Goal: Information Seeking & Learning: Learn about a topic

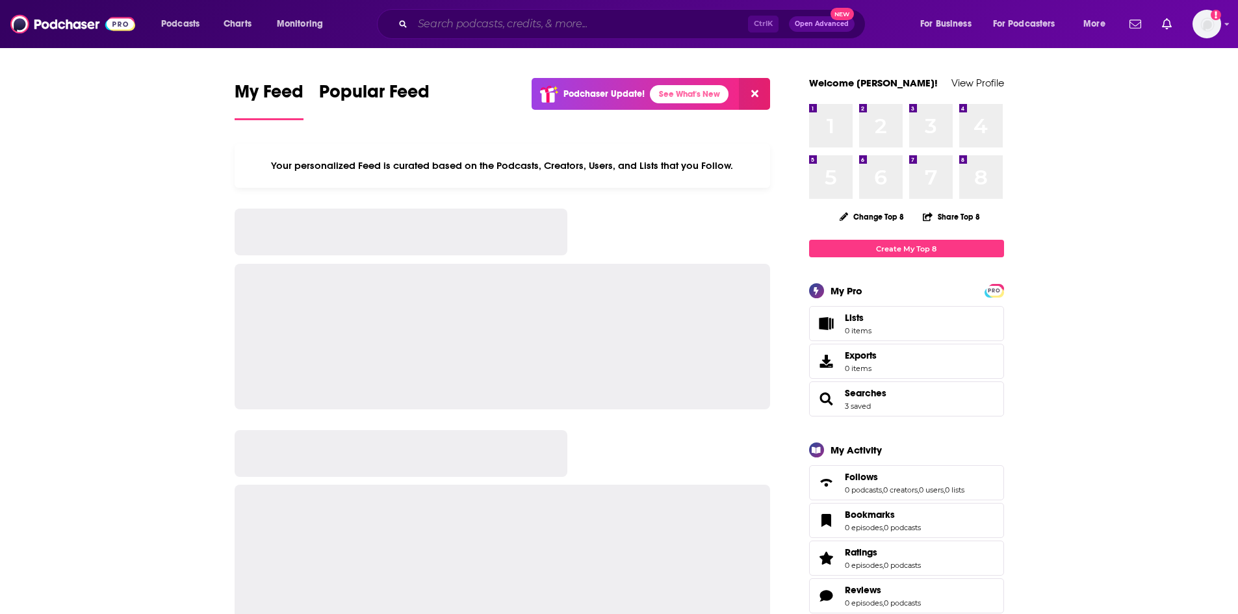
click at [607, 23] on input "Search podcasts, credits, & more..." at bounding box center [580, 24] width 335 height 21
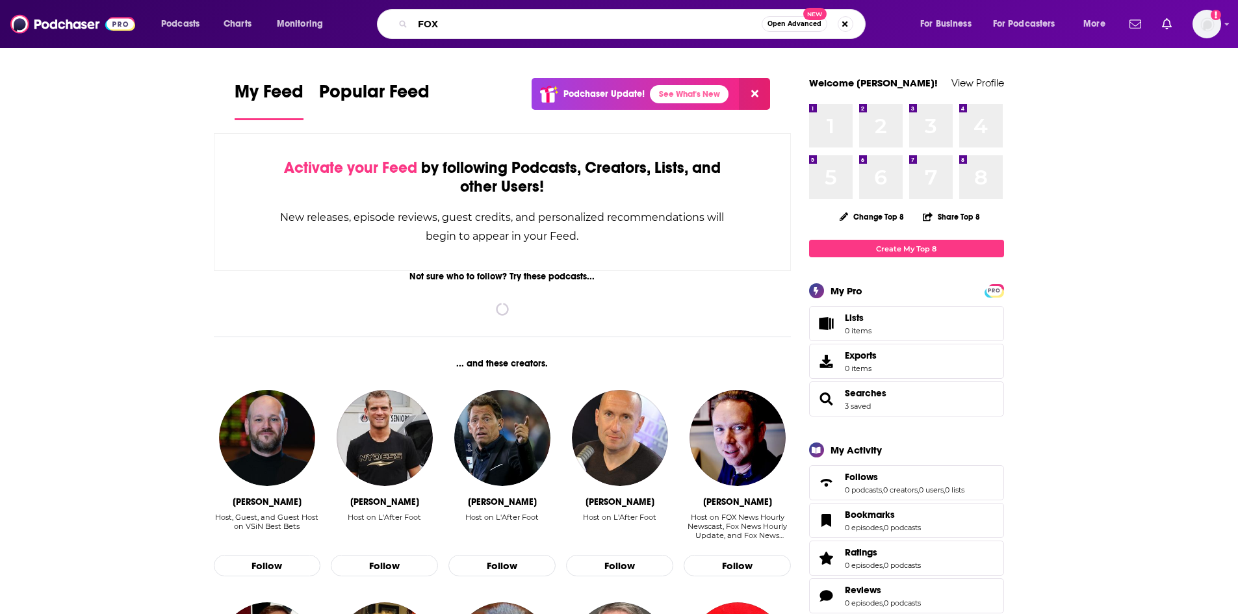
type input "FOX"
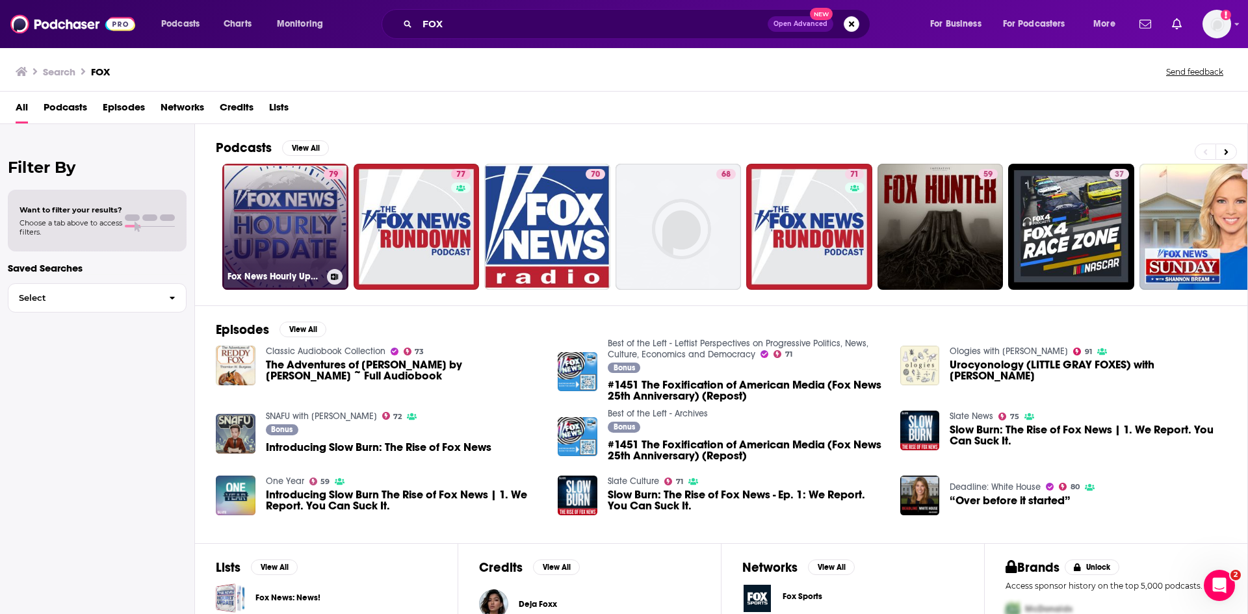
click at [284, 218] on link "79 Fox News Hourly Update" at bounding box center [285, 227] width 126 height 126
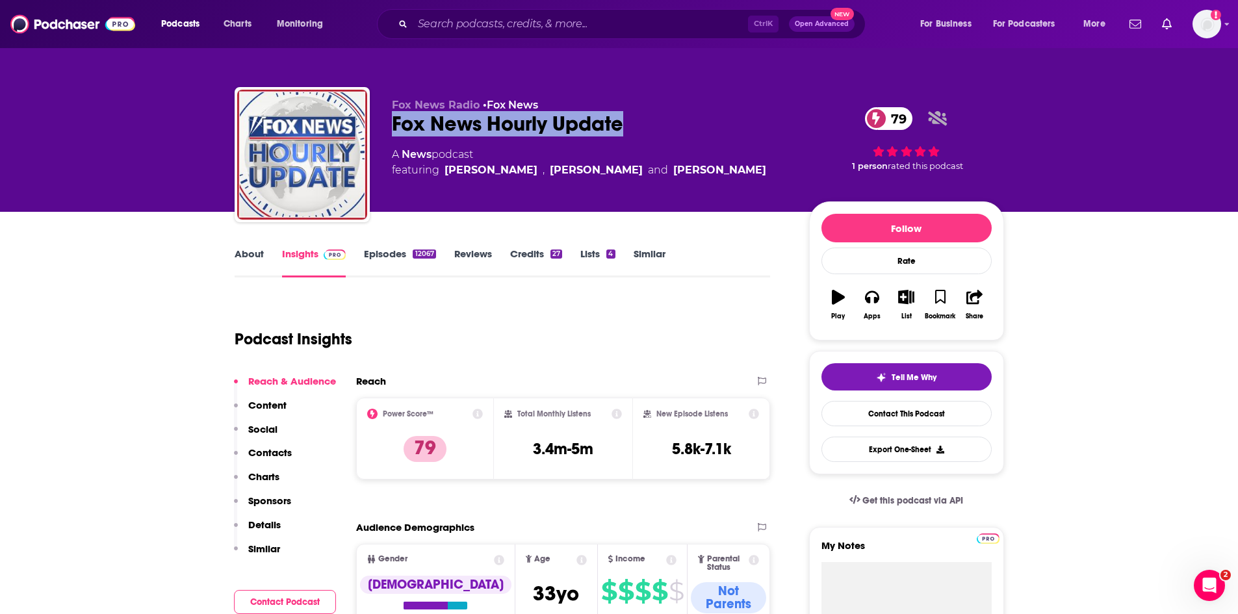
drag, startPoint x: 634, startPoint y: 123, endPoint x: 392, endPoint y: 128, distance: 241.1
click at [392, 128] on div "Fox News Hourly Update 79" at bounding box center [590, 123] width 396 height 25
copy h2 "Fox News Hourly Update"
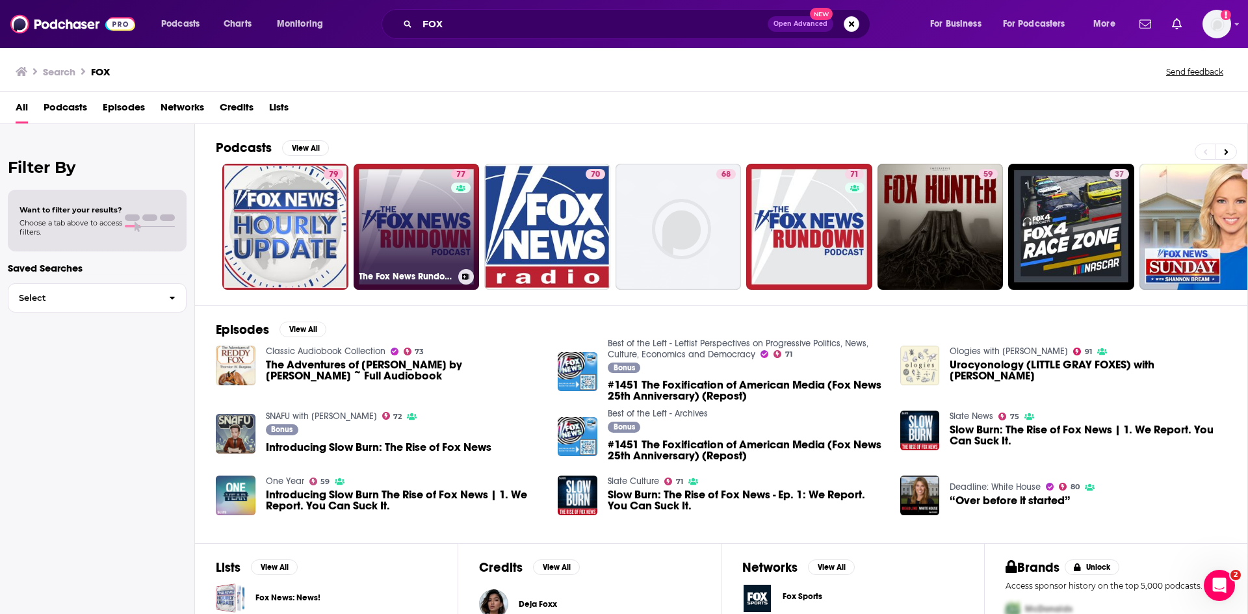
click at [414, 220] on link "77 The Fox News Rundown" at bounding box center [416, 227] width 126 height 126
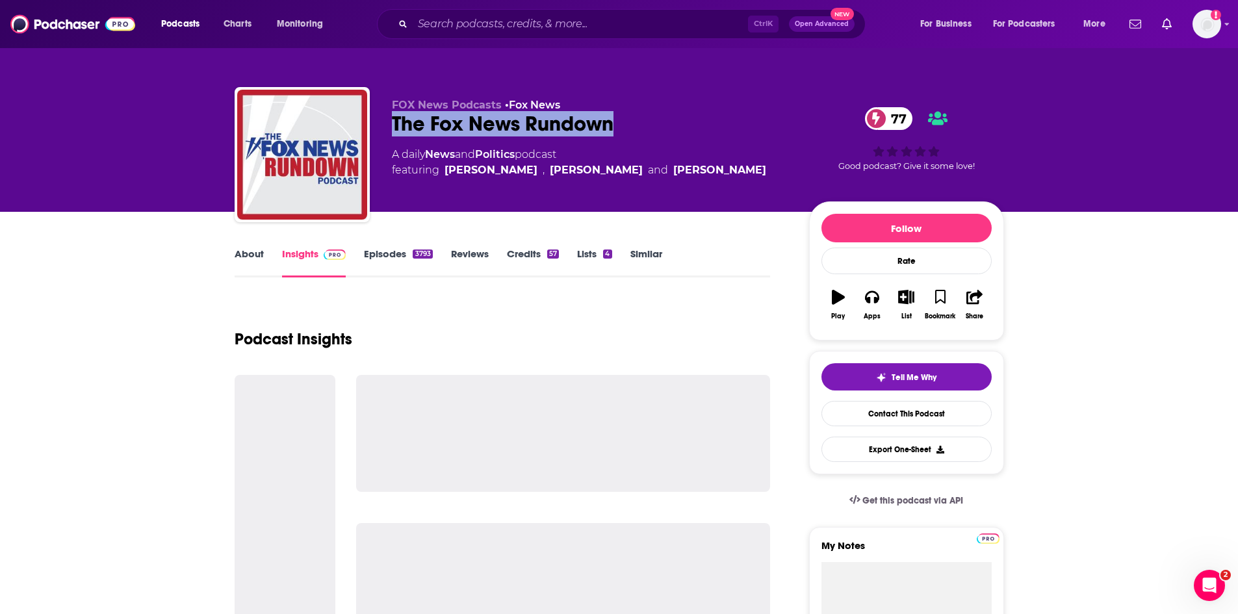
drag, startPoint x: 654, startPoint y: 130, endPoint x: 392, endPoint y: 120, distance: 262.1
click at [392, 120] on div "The Fox News Rundown 77" at bounding box center [590, 123] width 396 height 25
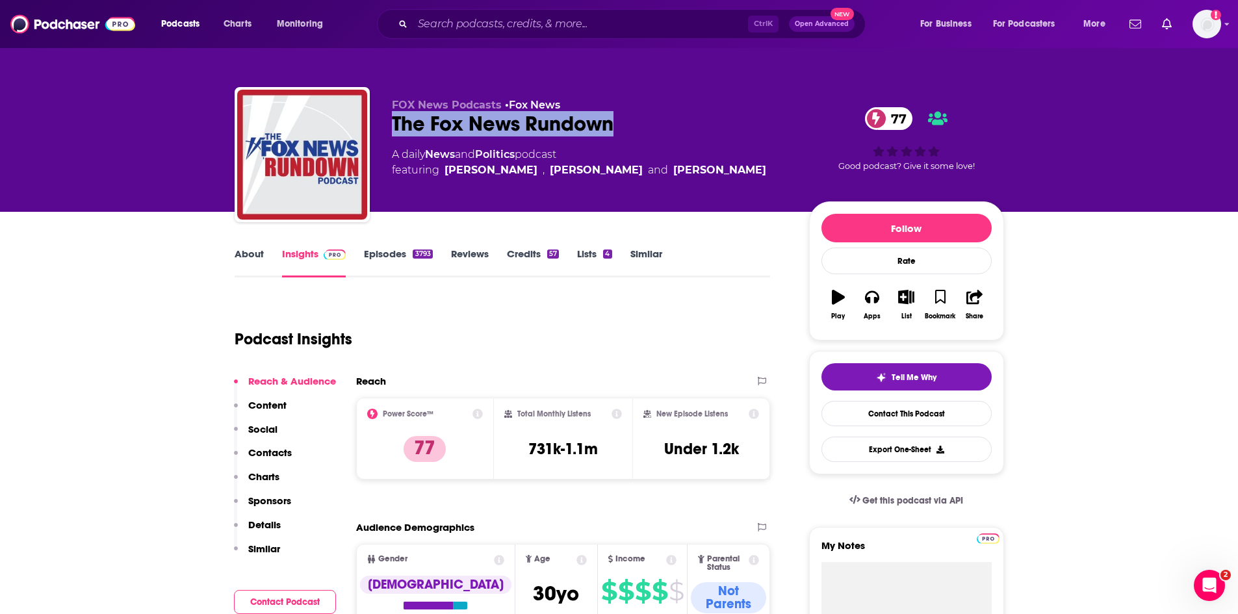
copy h2 "The Fox News Rundown"
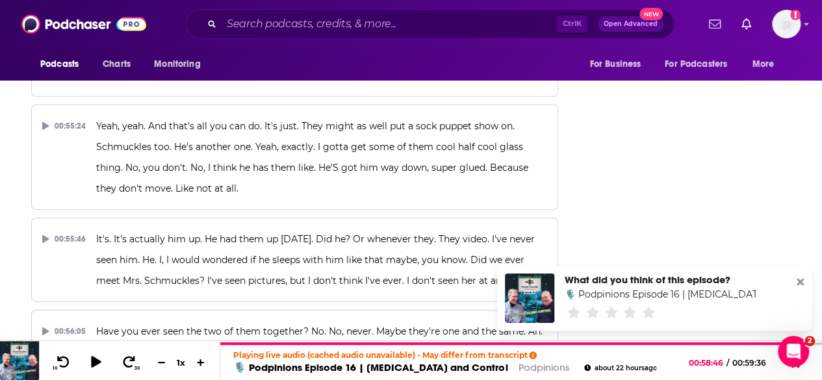
click at [797, 283] on icon at bounding box center [800, 282] width 7 height 10
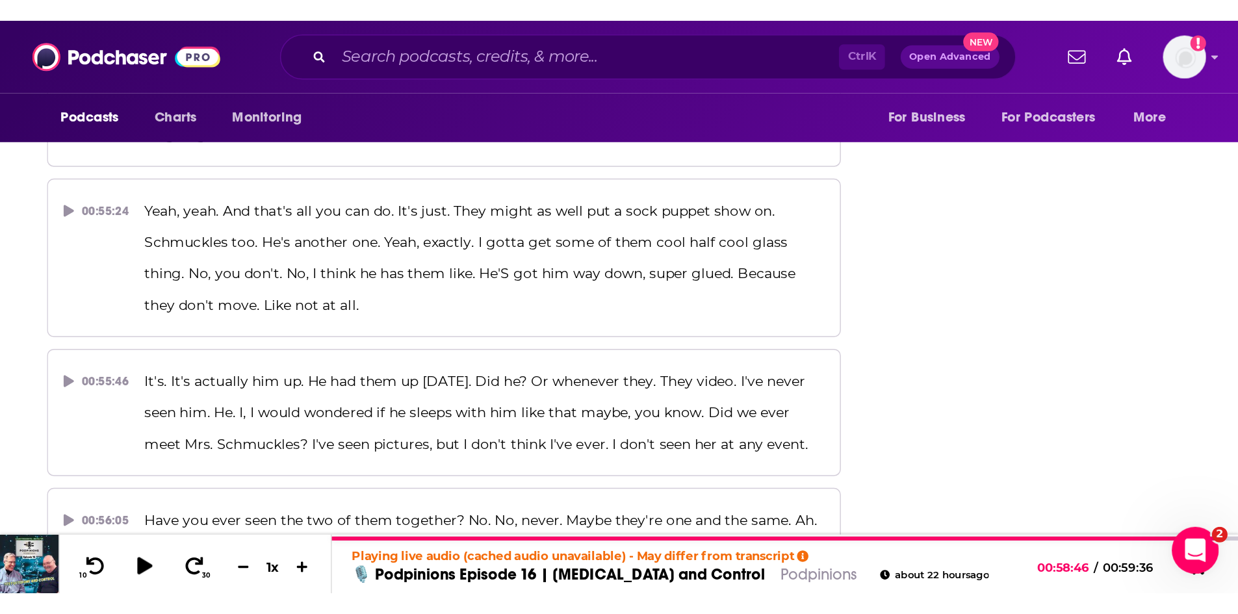
scroll to position [16676, 0]
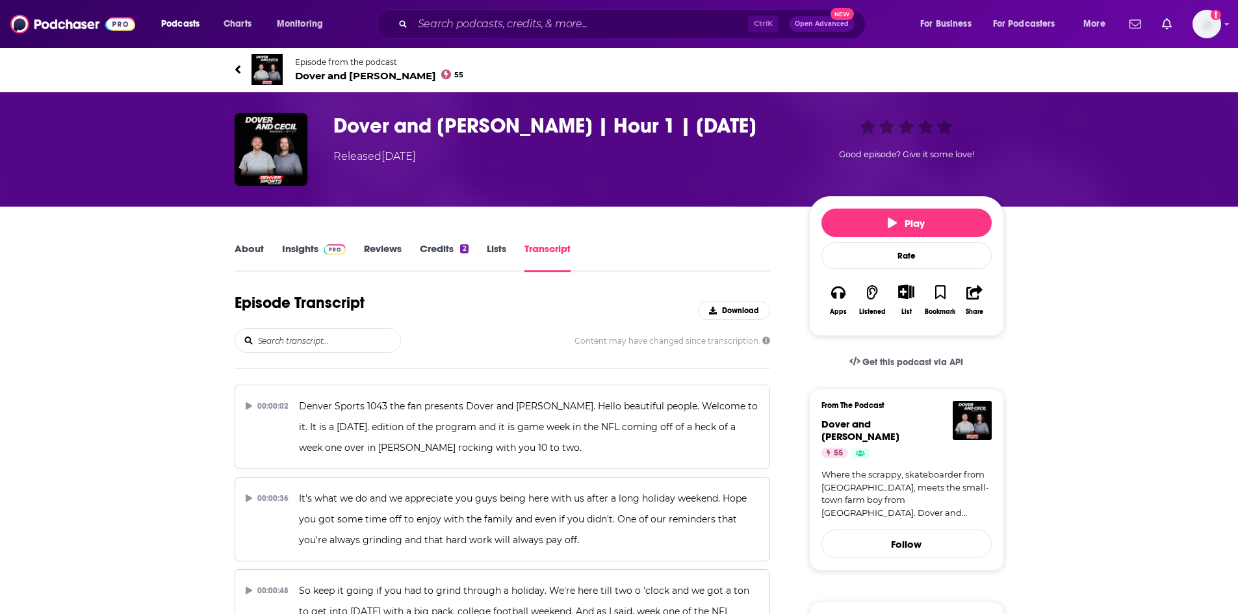
click at [254, 253] on link "About" at bounding box center [249, 257] width 29 height 30
